Goal: Task Accomplishment & Management: Manage account settings

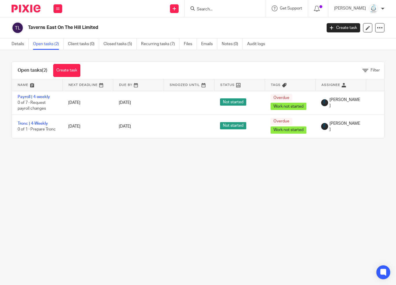
scroll to position [0, 43]
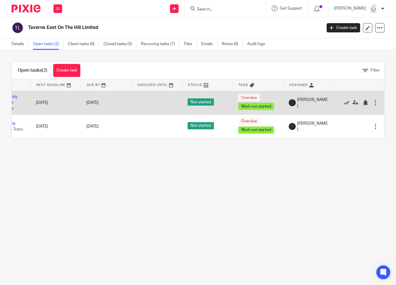
click at [344, 103] on icon at bounding box center [347, 103] width 6 height 6
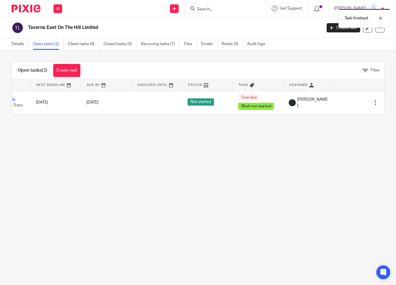
click at [344, 103] on icon at bounding box center [347, 103] width 6 height 6
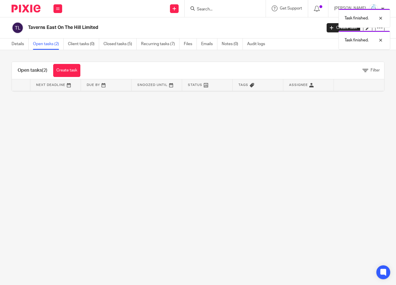
scroll to position [0, 0]
click at [142, 44] on link "Recurring tasks (7)" at bounding box center [160, 43] width 38 height 11
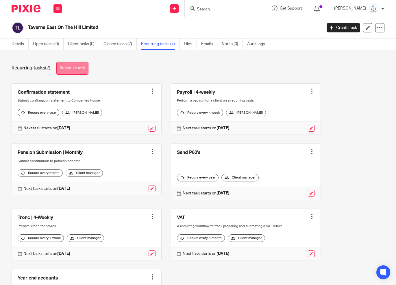
click at [78, 72] on link "Schedule task" at bounding box center [72, 68] width 32 height 13
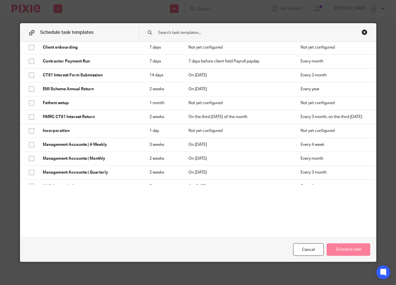
scroll to position [230, 0]
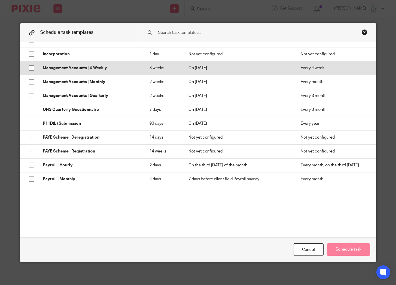
click at [27, 66] on input "checkbox" at bounding box center [31, 68] width 11 height 11
checkbox input "true"
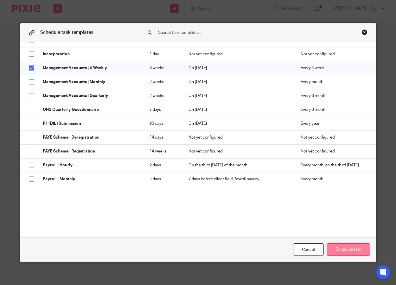
click at [349, 251] on button "Schedule task" at bounding box center [349, 249] width 44 height 12
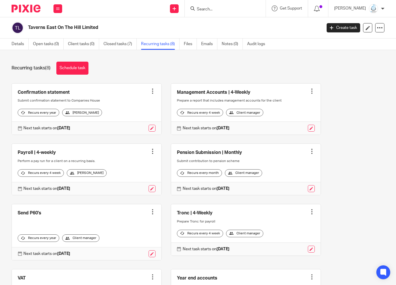
click at [212, 8] on input "Search" at bounding box center [222, 9] width 52 height 5
click at [212, 7] on input "Search" at bounding box center [222, 9] width 52 height 5
type input "cozy"
click at [228, 22] on link at bounding box center [231, 22] width 72 height 9
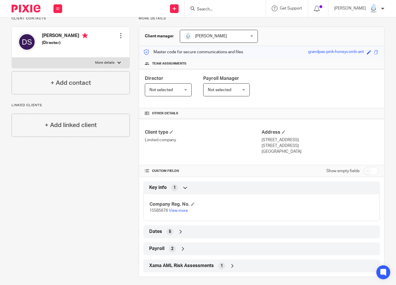
scroll to position [47, 0]
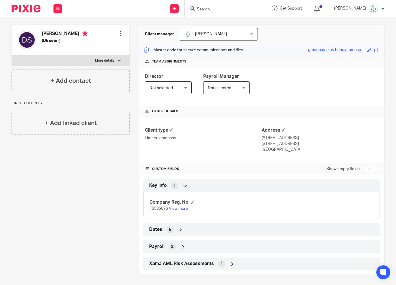
click at [369, 169] on input "checkbox" at bounding box center [371, 169] width 15 height 8
checkbox input "true"
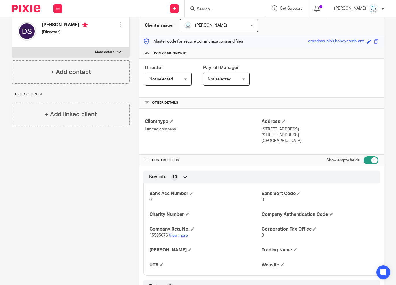
scroll to position [57, 0]
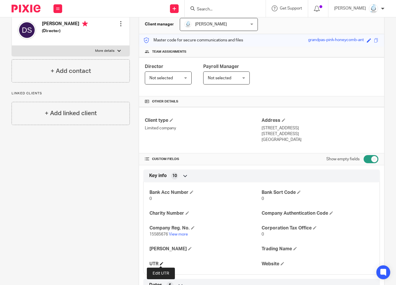
click at [161, 262] on span at bounding box center [161, 263] width 3 height 3
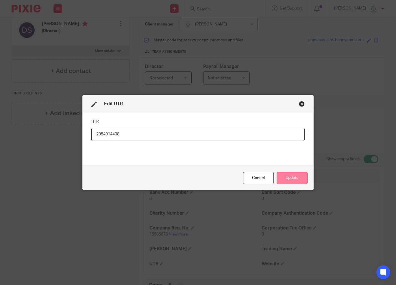
type input "2954914408"
click at [297, 177] on button "Update" at bounding box center [292, 178] width 31 height 12
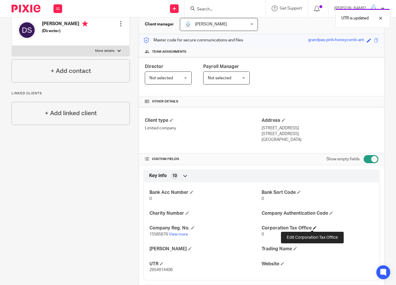
click at [313, 227] on span at bounding box center [314, 227] width 3 height 3
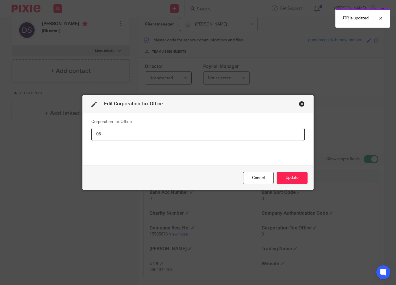
type input "0"
type input "623"
click at [294, 176] on button "Update" at bounding box center [292, 178] width 31 height 12
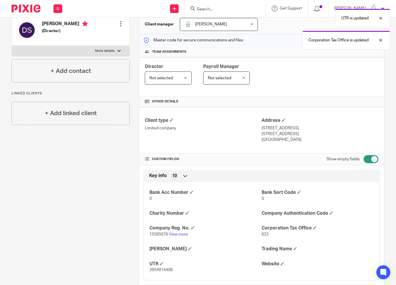
scroll to position [57, 0]
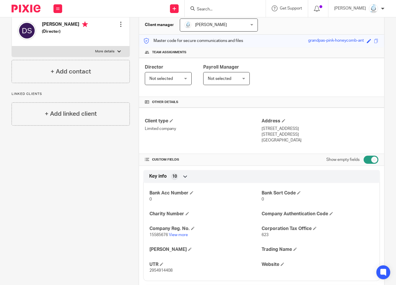
click at [160, 271] on span "2954914408" at bounding box center [161, 271] width 23 height 4
copy span "2954914408"
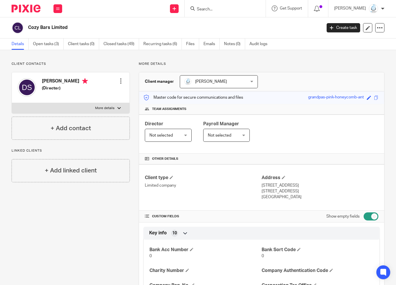
click at [63, 31] on h2 "Cozy Bars Limited" at bounding box center [144, 28] width 232 height 6
copy main "Cozy Bars Limited Create task Update from Companies House Export data Merge Arc…"
drag, startPoint x: 275, startPoint y: 191, endPoint x: 296, endPoint y: 191, distance: 21.4
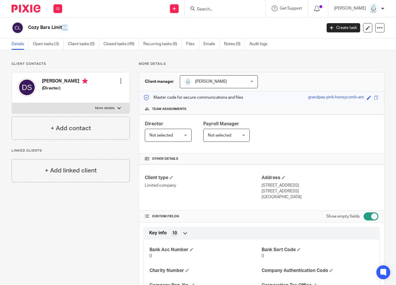
click at [296, 191] on p "London, SW15 4HL" at bounding box center [320, 191] width 117 height 6
copy p "SW15 4HL"
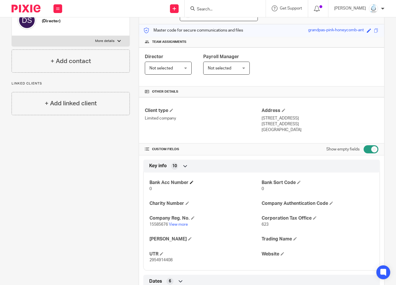
scroll to position [60, 0]
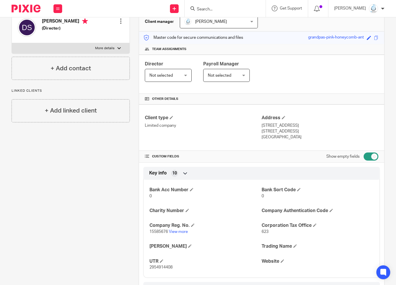
click at [364, 156] on input "checkbox" at bounding box center [371, 156] width 15 height 8
checkbox input "false"
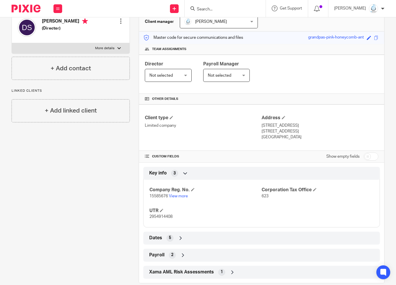
click at [157, 194] on span "15585676" at bounding box center [159, 196] width 19 height 4
copy span "15585676"
click at [181, 195] on link "View more" at bounding box center [178, 196] width 19 height 4
click at [221, 5] on div at bounding box center [225, 8] width 81 height 17
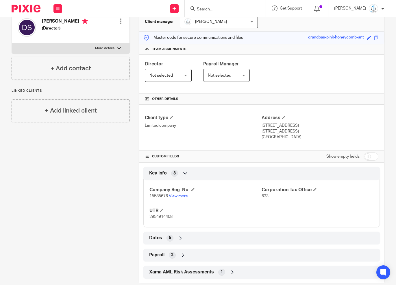
click at [221, 10] on input "Search" at bounding box center [222, 9] width 52 height 5
type input "city"
click at [226, 24] on link at bounding box center [231, 22] width 72 height 9
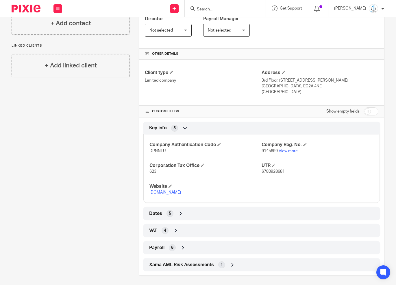
click at [167, 231] on div "VAT 4" at bounding box center [262, 231] width 228 height 10
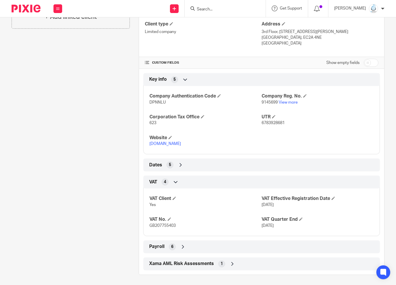
scroll to position [149, 0]
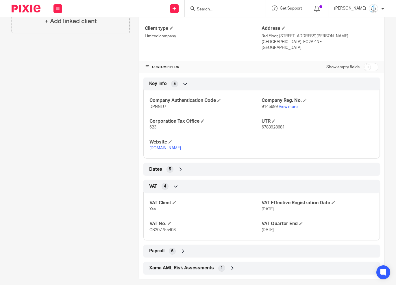
click at [161, 228] on span "GB207755403" at bounding box center [163, 230] width 26 height 4
copy span "GB207755403"
